Goal: Task Accomplishment & Management: Use online tool/utility

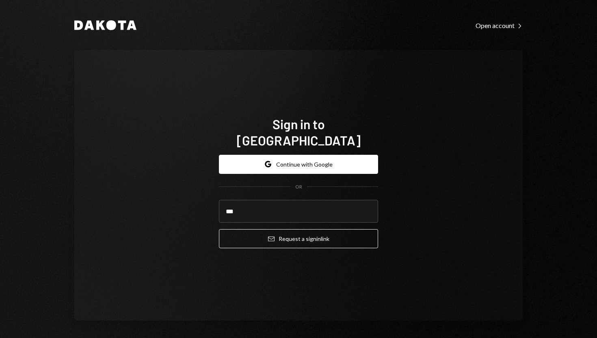
type input "**********"
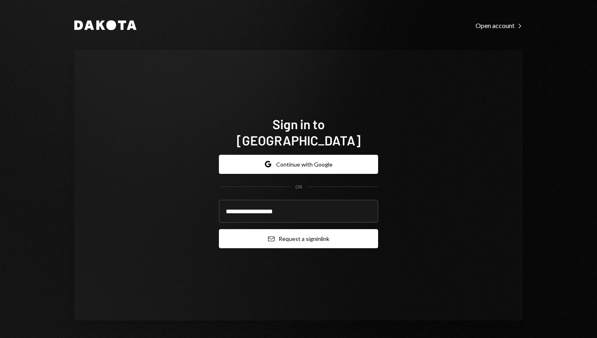
click at [281, 229] on button "Email Request a sign in link" at bounding box center [298, 238] width 159 height 19
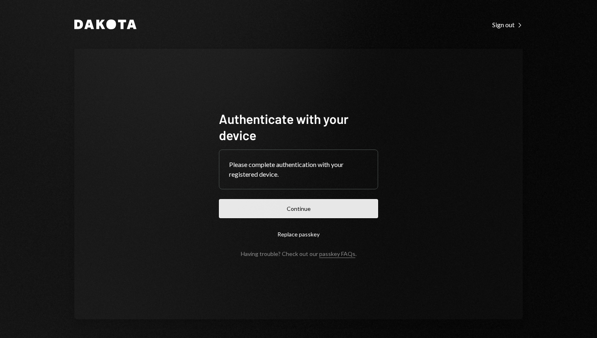
click at [283, 208] on button "Continue" at bounding box center [298, 208] width 159 height 19
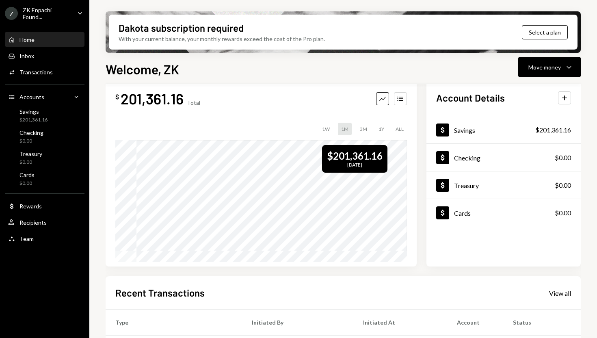
scroll to position [19, 0]
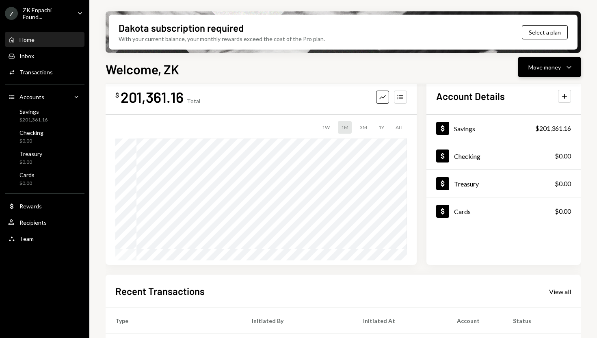
click at [547, 65] on div "Move money" at bounding box center [544, 67] width 32 height 9
click at [520, 130] on div "Deposit" at bounding box center [542, 128] width 59 height 9
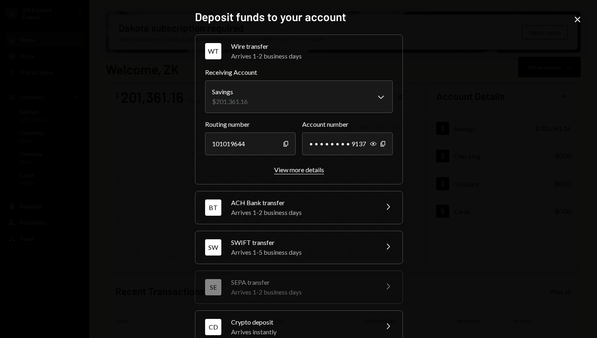
click at [296, 173] on div "View more details" at bounding box center [299, 170] width 50 height 8
